Goal: Task Accomplishment & Management: Manage account settings

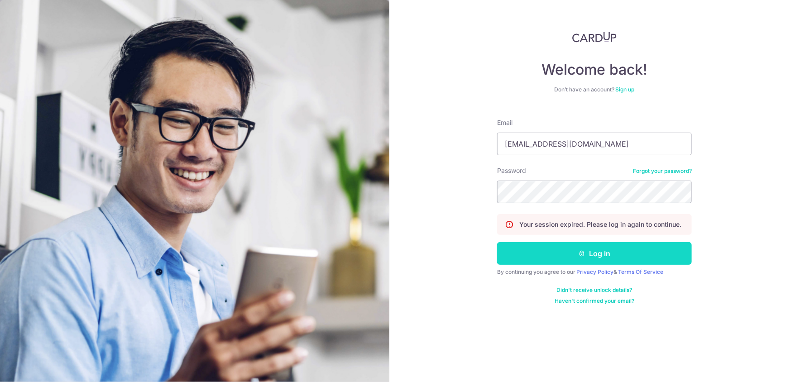
click at [621, 263] on button "Log in" at bounding box center [594, 253] width 195 height 23
click at [630, 258] on button "Log in" at bounding box center [594, 253] width 195 height 23
